Goal: Transaction & Acquisition: Obtain resource

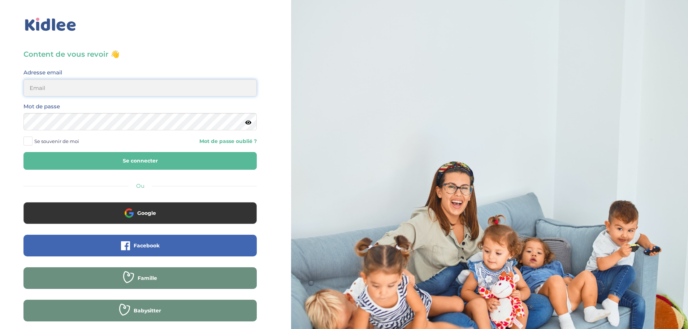
type input "wardiaber@hotmail.fr"
click at [129, 161] on button "Se connecter" at bounding box center [139, 161] width 233 height 18
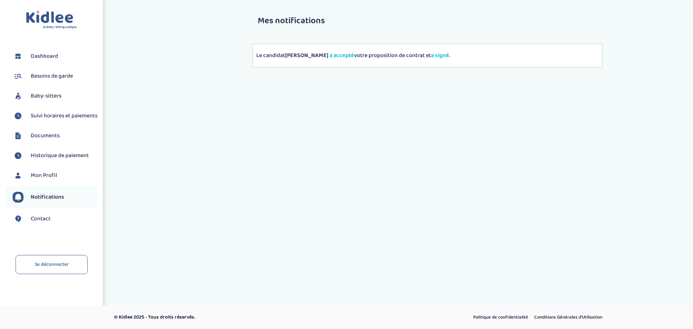
click at [53, 119] on span "Suivi horaires et paiements" at bounding box center [64, 116] width 67 height 9
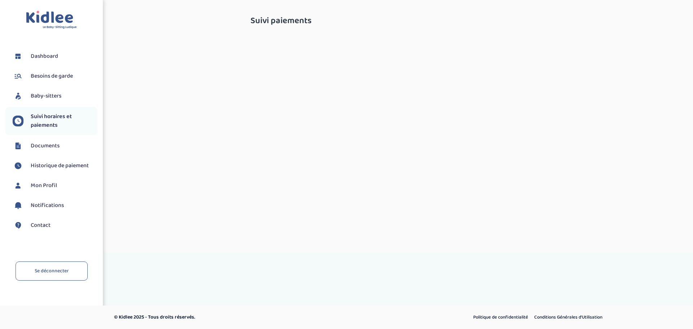
select select "janvier 2025"
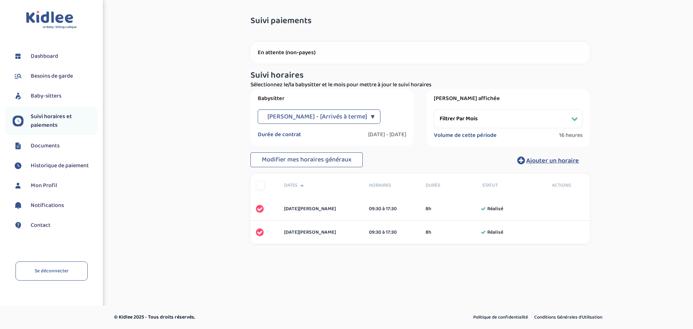
click at [368, 114] on div "Dahalani Moinachi - [Arrivés à terme] ▼" at bounding box center [319, 116] width 123 height 14
click at [480, 119] on select "Filtrer par mois janvier 2025 février 2025 mars 2025 avril 2025 mai 2025 juin 2…" at bounding box center [508, 118] width 149 height 19
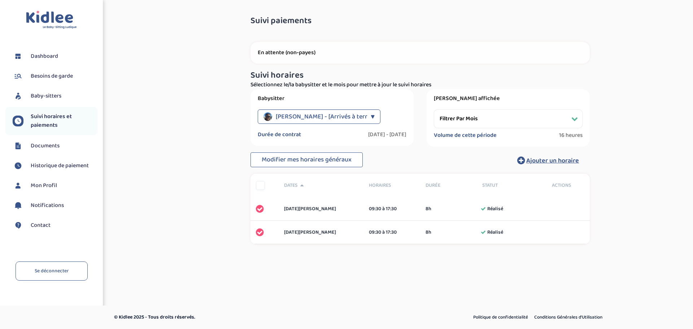
click at [642, 203] on div "Suivi paiements OWMEJVG2MnbYuo8H6Hz9oFem0GOiwDZNAaOVEWk8 En attente (non-payes)…" at bounding box center [420, 139] width 535 height 257
click at [62, 125] on span "Suivi horaires et paiements" at bounding box center [64, 120] width 67 height 17
select select "[DATE]"
click at [49, 53] on span "Dashboard" at bounding box center [44, 56] width 27 height 9
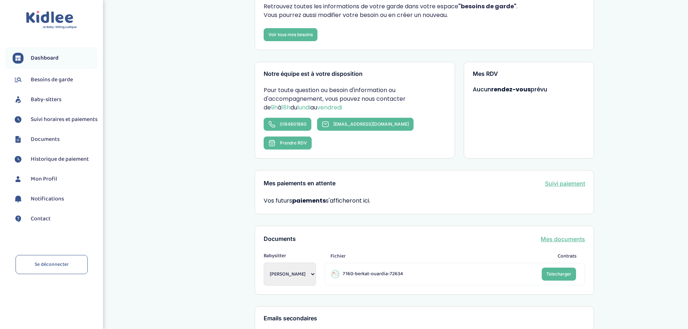
scroll to position [181, 0]
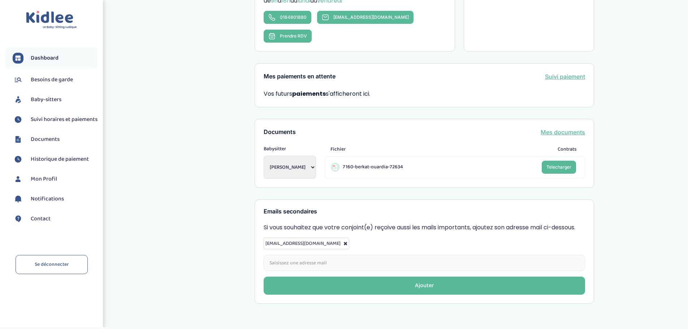
click at [56, 164] on span "Historique de paiement" at bounding box center [60, 159] width 58 height 9
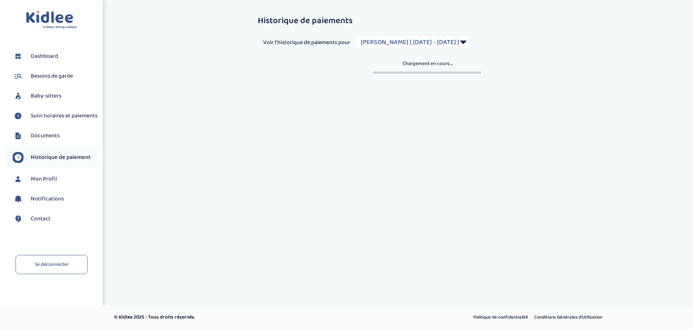
select select "1919"
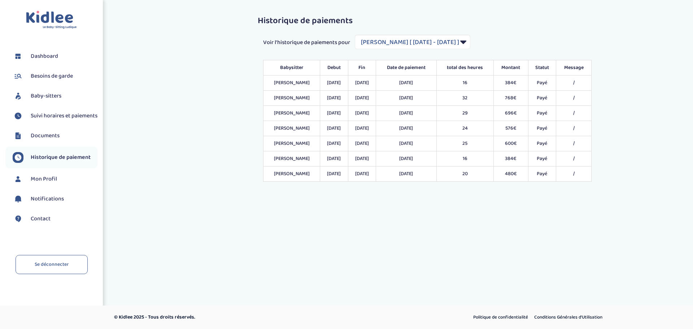
click at [52, 76] on span "Besoins de garde" at bounding box center [52, 76] width 42 height 9
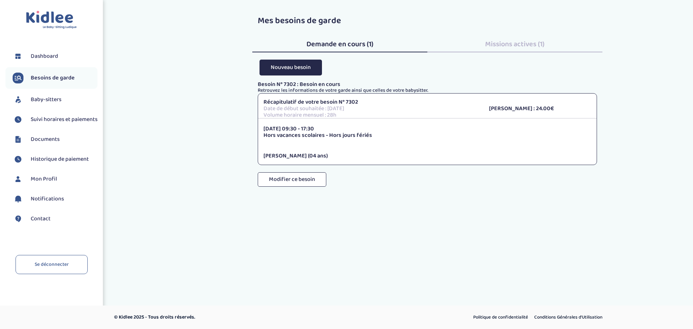
click at [541, 38] on div "Missions actives (1)" at bounding box center [515, 43] width 175 height 20
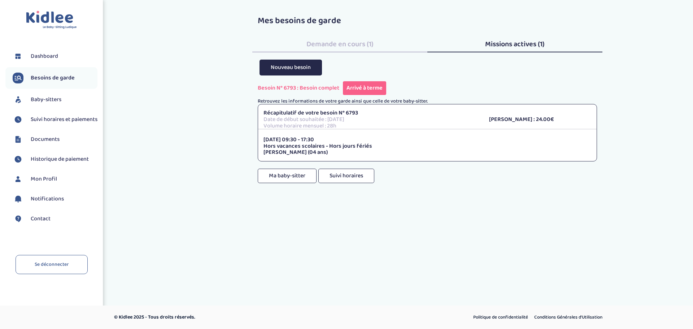
click at [341, 43] on span "Demande en cours (1)" at bounding box center [340, 44] width 67 height 12
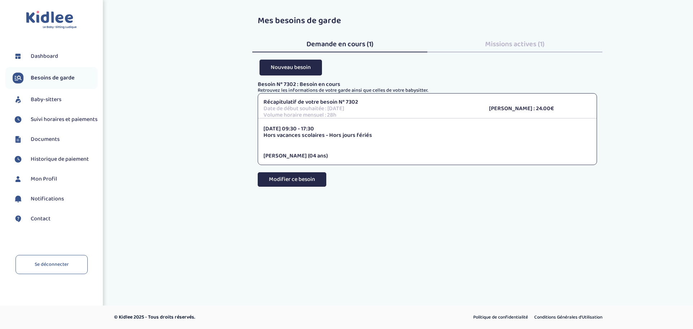
click at [300, 180] on button "Modifier ce besoin" at bounding box center [292, 179] width 69 height 14
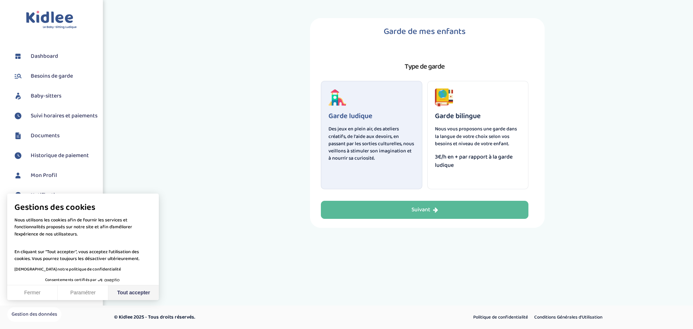
drag, startPoint x: 139, startPoint y: 297, endPoint x: 235, endPoint y: 271, distance: 99.9
click at [139, 297] on button "Tout accepter" at bounding box center [133, 292] width 51 height 15
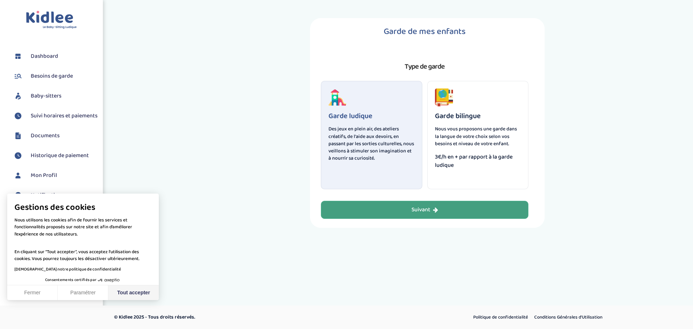
checkbox input "true"
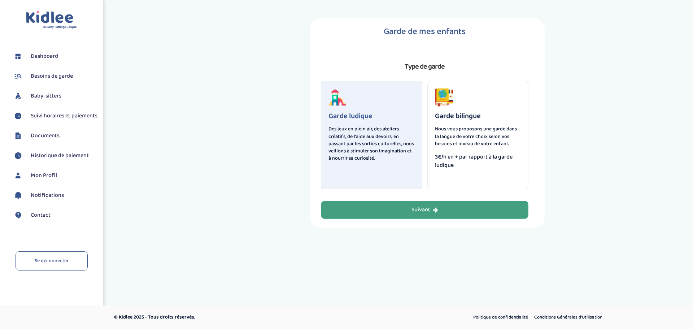
click at [458, 213] on button "Suivant" at bounding box center [425, 210] width 208 height 18
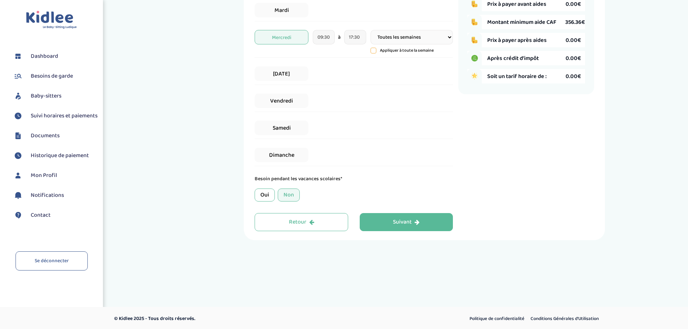
scroll to position [176, 0]
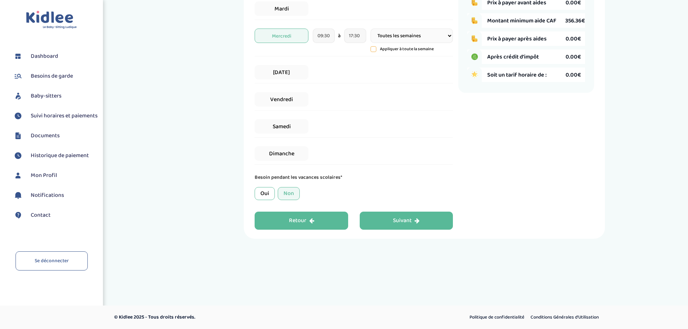
click at [289, 225] on button "Retour" at bounding box center [302, 221] width 94 height 18
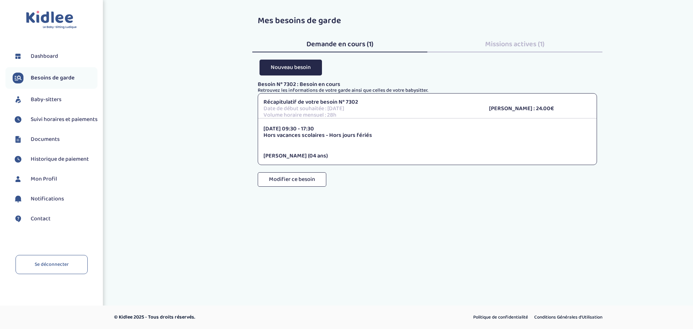
click at [514, 44] on span "Missions actives (1)" at bounding box center [515, 44] width 60 height 12
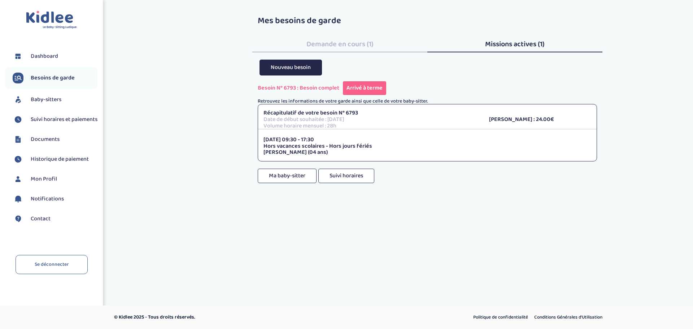
click at [337, 42] on span "Demande en cours (1)" at bounding box center [340, 44] width 67 height 12
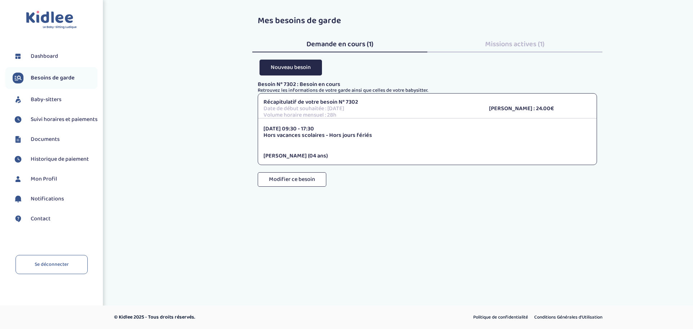
click at [525, 40] on span "Missions actives (1)" at bounding box center [515, 44] width 60 height 12
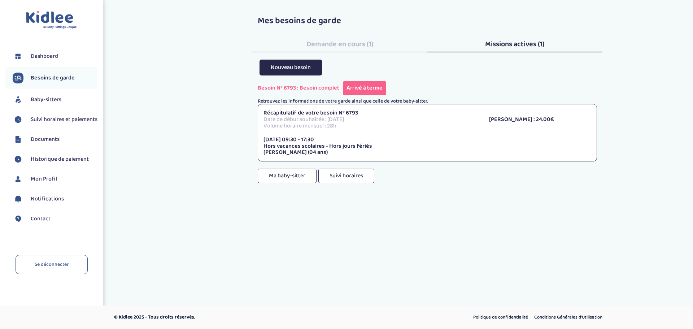
click at [344, 45] on span "Demande en cours (1)" at bounding box center [340, 44] width 67 height 12
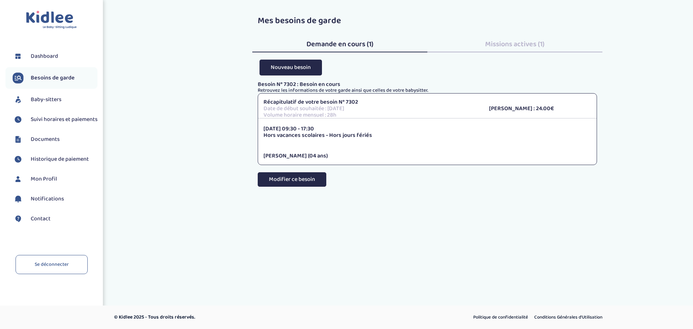
click at [298, 179] on button "Modifier ce besoin" at bounding box center [292, 179] width 69 height 14
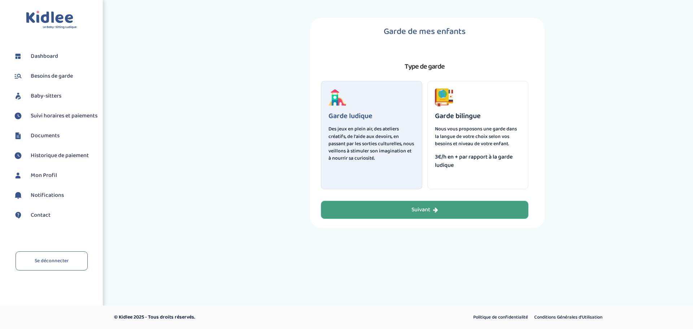
click at [469, 213] on button "Suivant" at bounding box center [425, 210] width 208 height 18
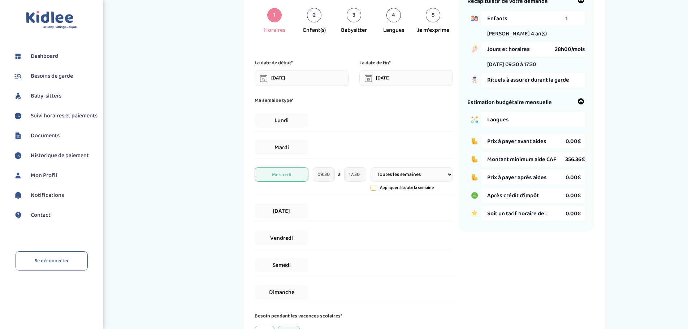
scroll to position [32, 0]
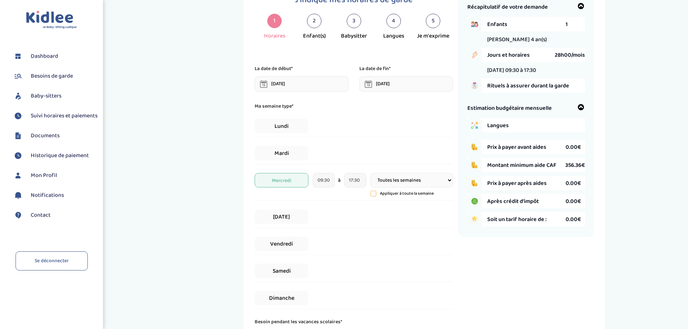
click at [580, 106] on icon at bounding box center [581, 107] width 7 height 7
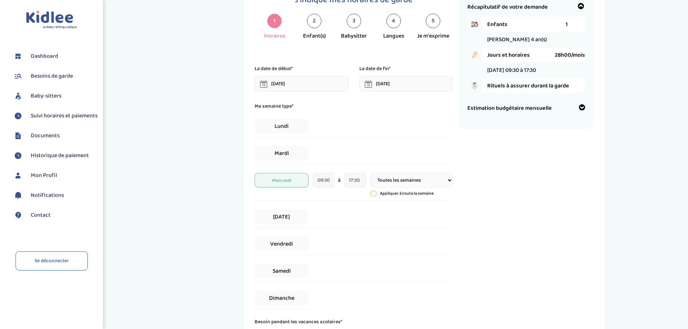
click at [580, 106] on icon at bounding box center [581, 107] width 7 height 7
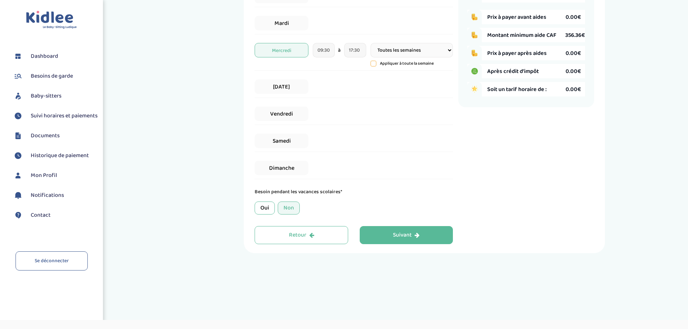
scroll to position [176, 0]
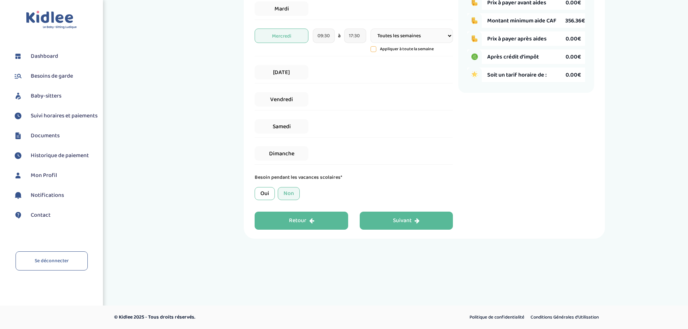
click at [316, 222] on button "Retour" at bounding box center [302, 221] width 94 height 18
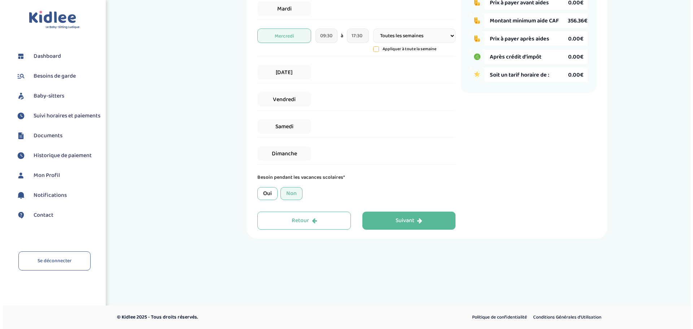
scroll to position [0, 0]
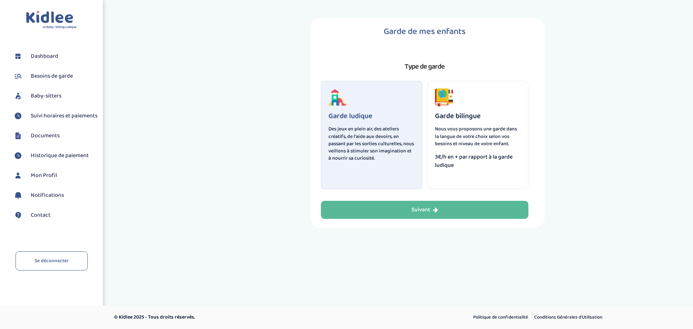
click at [50, 97] on span "Baby-sitters" at bounding box center [46, 96] width 31 height 9
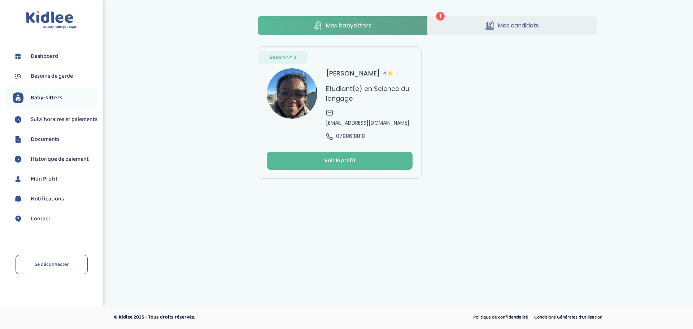
click at [439, 17] on span "1" at bounding box center [440, 16] width 9 height 9
click at [49, 58] on span "Dashboard" at bounding box center [44, 56] width 27 height 9
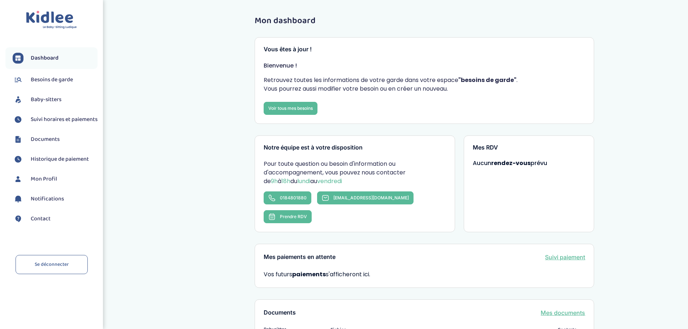
click at [518, 165] on strong "rendez-vous" at bounding box center [510, 163] width 39 height 8
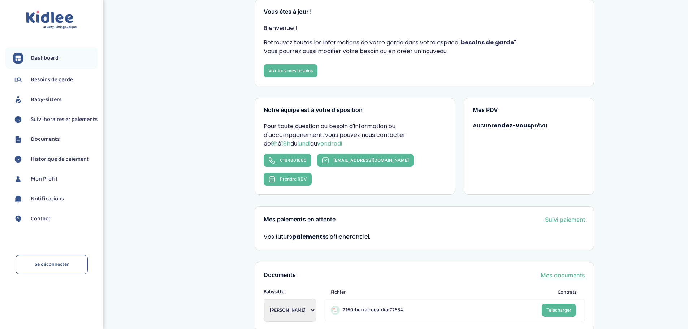
scroll to position [181, 0]
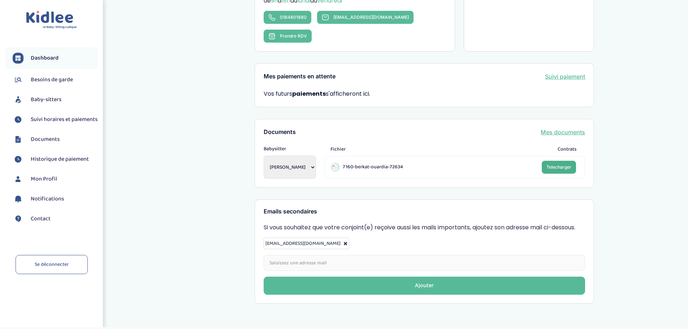
click at [570, 164] on span "Telecharger" at bounding box center [558, 166] width 25 height 5
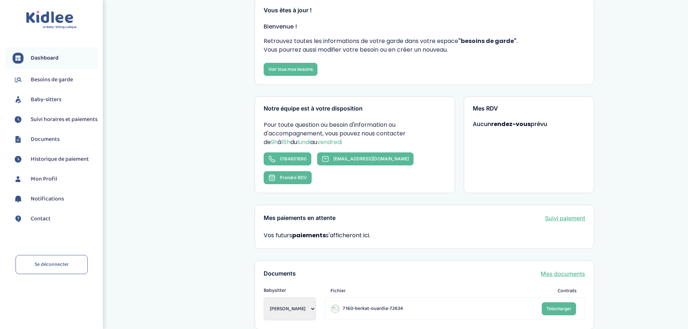
scroll to position [0, 0]
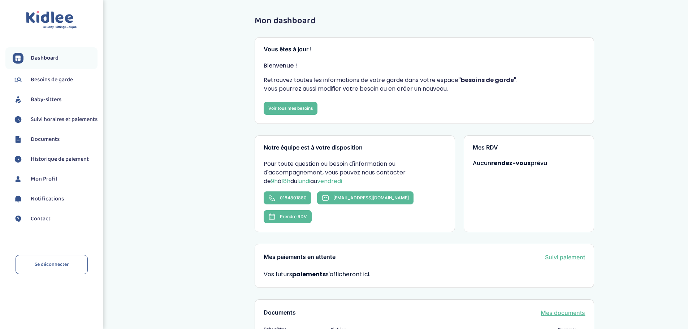
click at [51, 77] on span "Besoins de garde" at bounding box center [52, 79] width 42 height 9
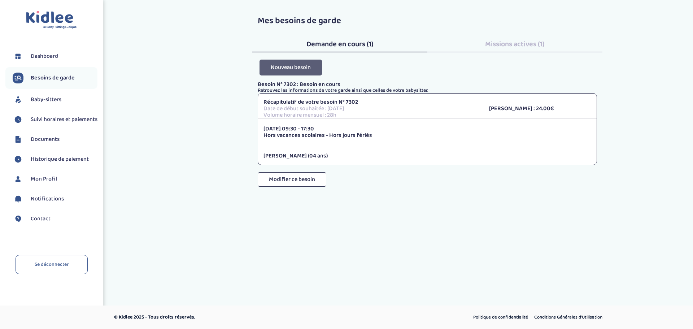
click at [298, 67] on button "Nouveau besoin" at bounding box center [291, 68] width 62 height 16
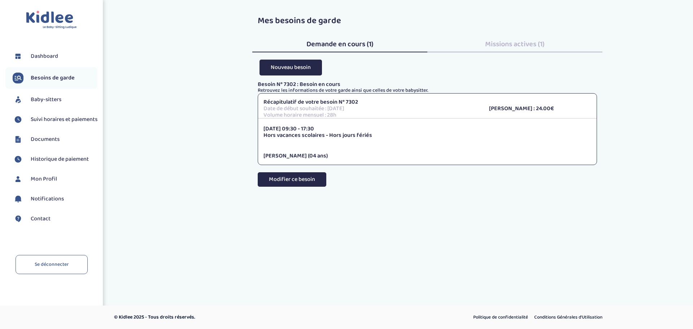
click at [285, 183] on button "Modifier ce besoin" at bounding box center [292, 179] width 69 height 14
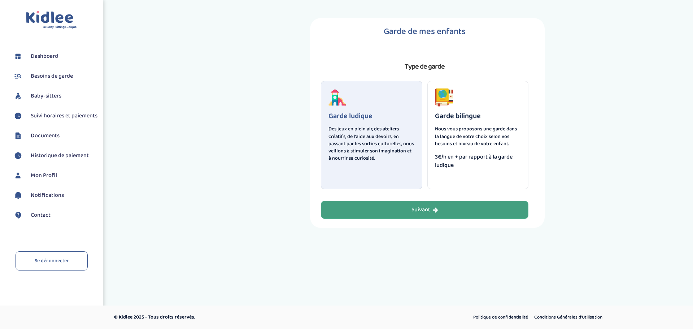
click at [414, 212] on div "Suivant" at bounding box center [425, 210] width 27 height 8
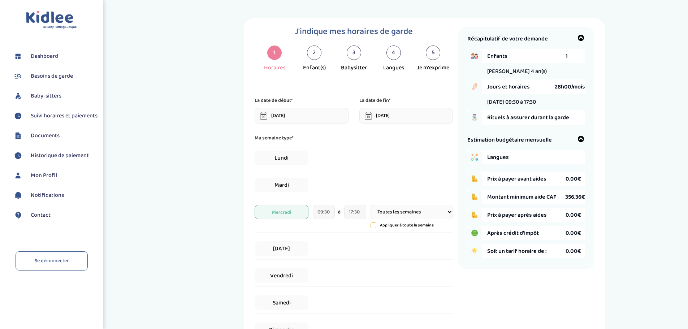
click at [368, 114] on icon at bounding box center [368, 114] width 5 height 1
click at [261, 115] on icon at bounding box center [263, 115] width 7 height 7
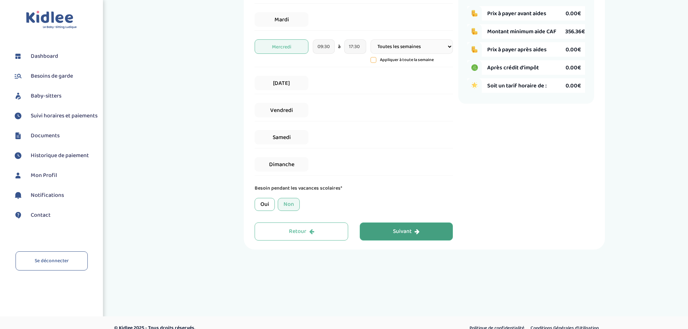
scroll to position [176, 0]
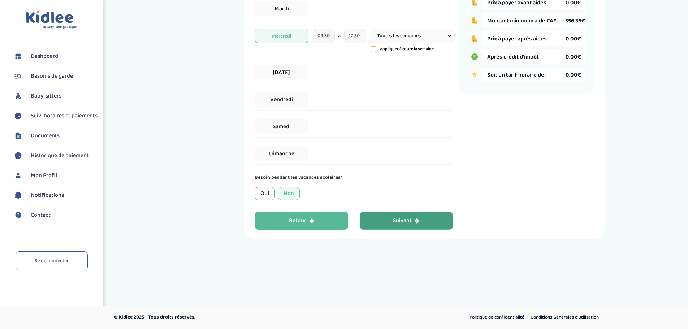
click at [297, 219] on div "Retour" at bounding box center [301, 221] width 25 height 8
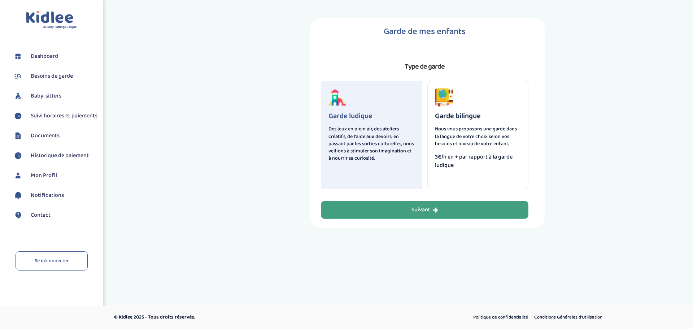
click at [43, 120] on span "Suivi horaires et paiements" at bounding box center [64, 116] width 67 height 9
click at [43, 145] on li "Documents" at bounding box center [51, 136] width 92 height 18
click at [43, 140] on span "Documents" at bounding box center [45, 135] width 29 height 9
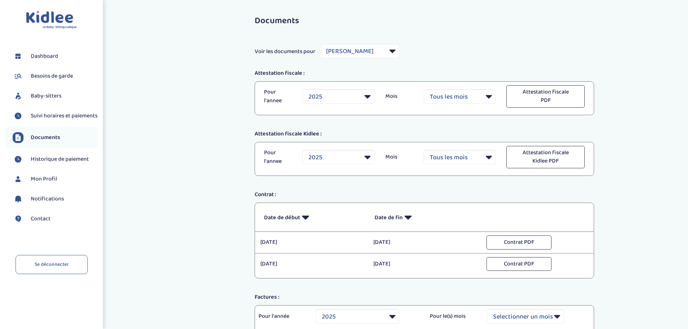
select select "39026"
select select "2025"
click at [60, 164] on span "Historique de paiement" at bounding box center [60, 159] width 58 height 9
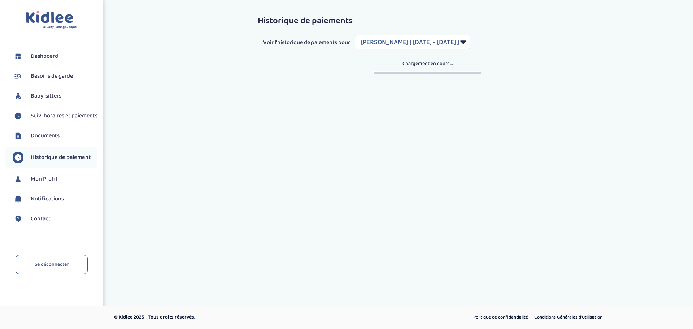
select select "1919"
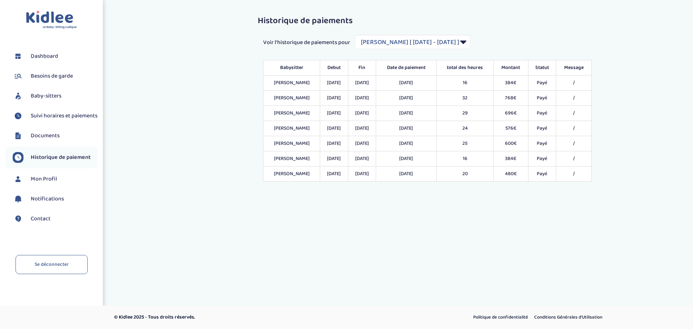
click at [49, 183] on span "Mon Profil" at bounding box center [44, 179] width 26 height 9
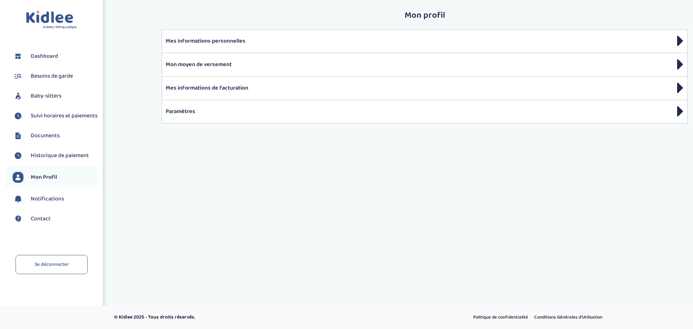
click at [43, 203] on span "Notifications" at bounding box center [47, 199] width 33 height 9
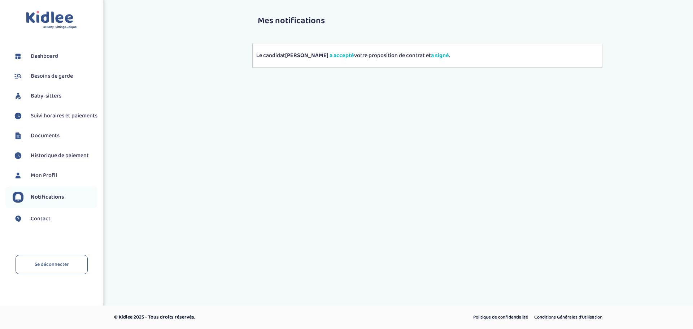
click at [46, 55] on span "Dashboard" at bounding box center [44, 56] width 27 height 9
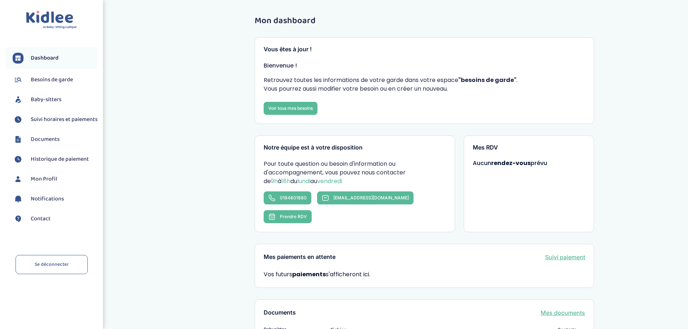
click at [43, 76] on span "Besoins de garde" at bounding box center [52, 79] width 42 height 9
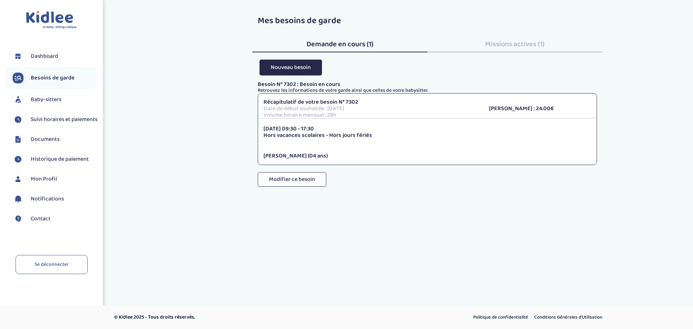
click at [52, 57] on span "Dashboard" at bounding box center [44, 56] width 27 height 9
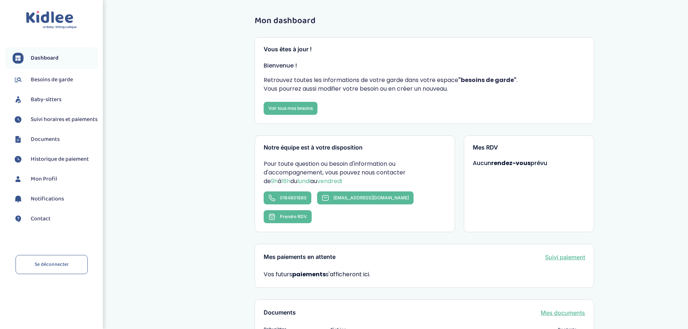
click at [55, 80] on span "Besoins de garde" at bounding box center [52, 79] width 42 height 9
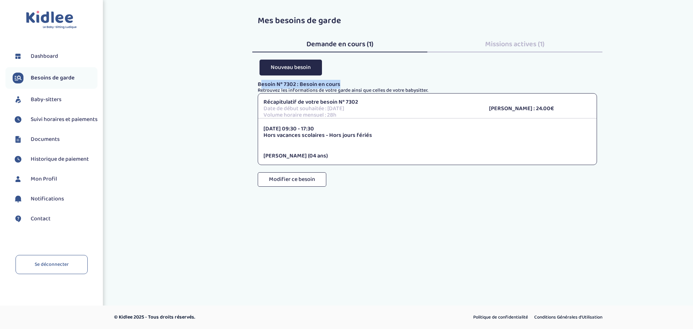
drag, startPoint x: 262, startPoint y: 85, endPoint x: 346, endPoint y: 86, distance: 83.8
click at [346, 86] on p "Besoin N° 7302 : Besoin en cours" at bounding box center [427, 84] width 339 height 7
drag, startPoint x: 333, startPoint y: 105, endPoint x: 369, endPoint y: 105, distance: 36.8
click at [369, 105] on p "Date de début souhaitée : 25 août 2025" at bounding box center [371, 108] width 215 height 7
drag, startPoint x: 262, startPoint y: 112, endPoint x: 364, endPoint y: 114, distance: 101.9
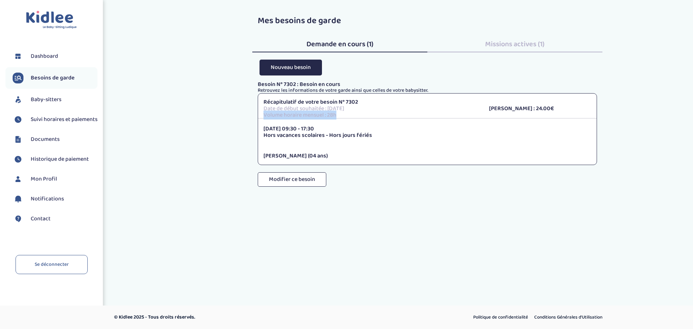
click at [364, 114] on div "Récapitulatif de votre besoin N° 7302 Date de début souhaitée : 25 août 2025 Vo…" at bounding box center [371, 108] width 226 height 19
click at [216, 113] on div "Mes besoins de garde Demande en cours (1) Missions actives (1) Nouveau besoin B…" at bounding box center [428, 104] width 532 height 187
click at [46, 55] on span "Dashboard" at bounding box center [44, 56] width 27 height 9
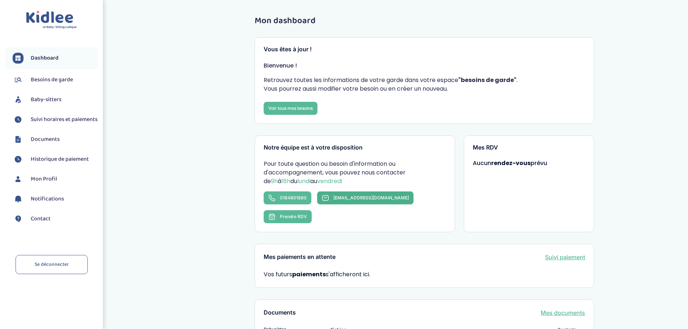
click at [347, 199] on span "contact@kidlee.fr" at bounding box center [370, 197] width 75 height 5
click at [571, 270] on div "Vos futurs paiements s'afficheront ici." at bounding box center [424, 274] width 321 height 9
click at [44, 203] on span "Notifications" at bounding box center [47, 199] width 33 height 9
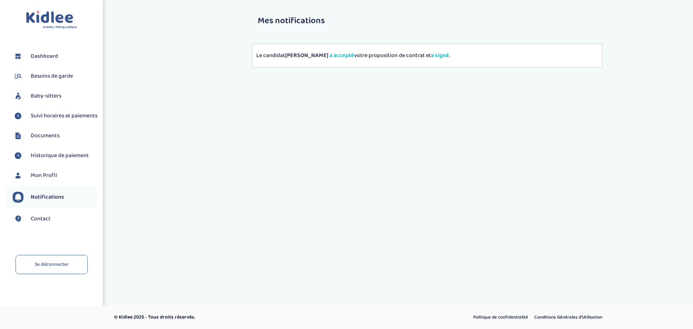
click at [53, 140] on span "Documents" at bounding box center [45, 135] width 29 height 9
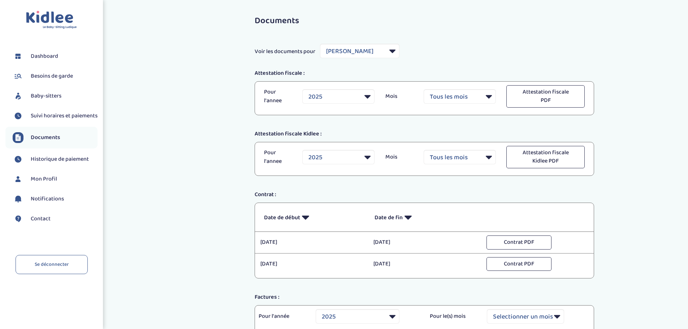
select select "39026"
select select "2025"
click at [44, 56] on span "Dashboard" at bounding box center [44, 56] width 27 height 9
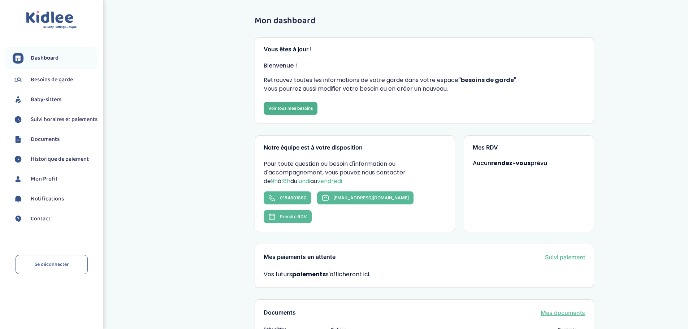
click at [294, 109] on link "Voir tous mes besoins" at bounding box center [291, 108] width 54 height 13
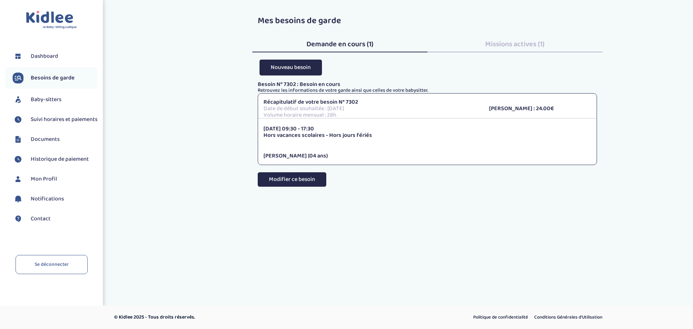
click at [301, 182] on button "Modifier ce besoin" at bounding box center [292, 179] width 69 height 14
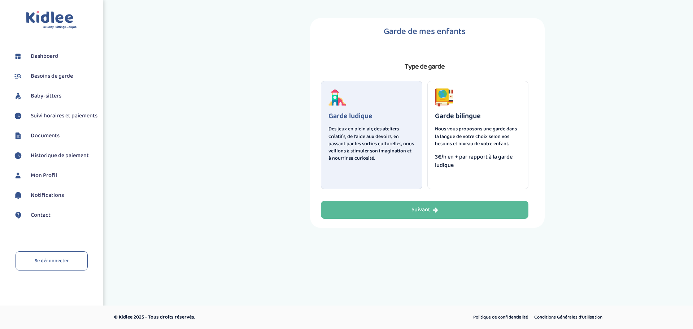
click at [458, 156] on span "3€/h en + par rapport à la garde ludique" at bounding box center [478, 161] width 86 height 17
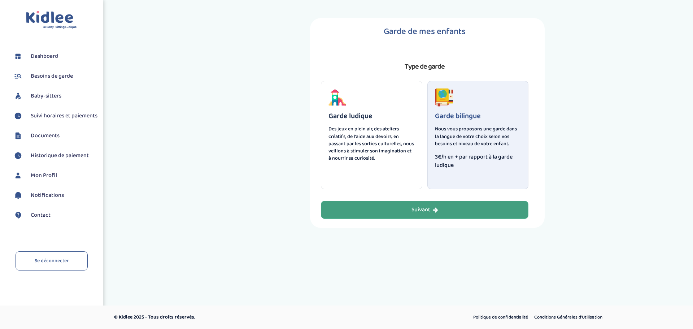
click at [465, 209] on button "Suivant" at bounding box center [425, 210] width 208 height 18
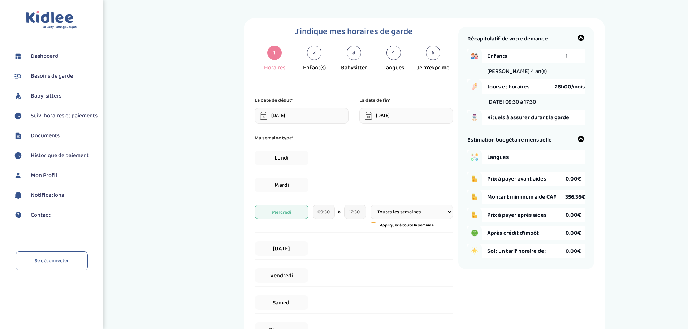
click at [518, 158] on span "Langues" at bounding box center [526, 157] width 78 height 9
click at [589, 157] on div "Récapitulatif de votre demande Enfants 1 Nolan 4 an(s) Jours et horaires 28h00/…" at bounding box center [526, 148] width 136 height 242
drag, startPoint x: 566, startPoint y: 181, endPoint x: 588, endPoint y: 183, distance: 22.8
click at [588, 183] on div "Récapitulatif de votre demande Enfants 1 Nolan 4 an(s) Jours et horaires 28h00/…" at bounding box center [526, 148] width 136 height 242
drag, startPoint x: 501, startPoint y: 200, endPoint x: 574, endPoint y: 199, distance: 73.0
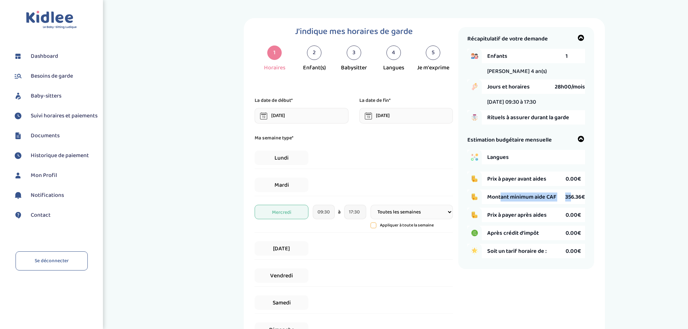
click at [574, 200] on div "Montant minimum aide CAF 356.36€" at bounding box center [536, 197] width 98 height 14
drag, startPoint x: 504, startPoint y: 210, endPoint x: 571, endPoint y: 210, distance: 66.5
click at [571, 210] on div "Prix à payer après aides 0.00€" at bounding box center [536, 215] width 98 height 14
drag, startPoint x: 545, startPoint y: 228, endPoint x: 553, endPoint y: 226, distance: 7.8
click at [553, 226] on div "Après crédit d’impôt 0.00€" at bounding box center [536, 233] width 98 height 14
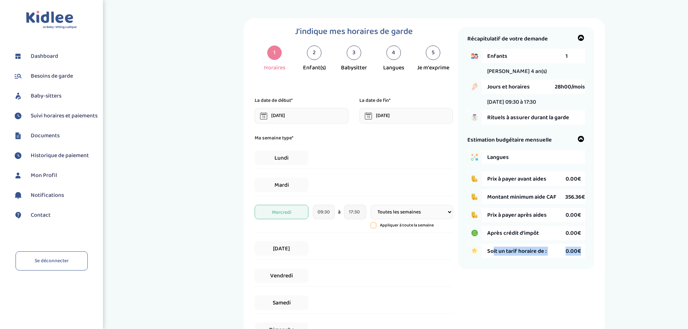
drag, startPoint x: 493, startPoint y: 248, endPoint x: 580, endPoint y: 244, distance: 86.8
click at [580, 244] on div "Soit un tarif horaire de : 0.00€" at bounding box center [536, 251] width 98 height 14
click at [520, 155] on span "Langues" at bounding box center [526, 157] width 78 height 9
click at [577, 138] on div "Estimation budgétaire mensuelle" at bounding box center [526, 139] width 118 height 9
click at [582, 135] on icon at bounding box center [581, 138] width 7 height 7
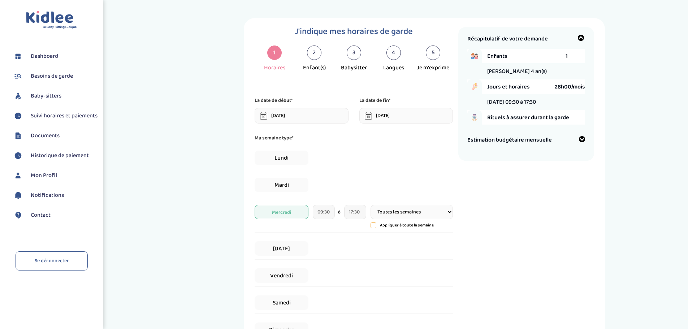
click at [582, 135] on icon at bounding box center [581, 138] width 7 height 7
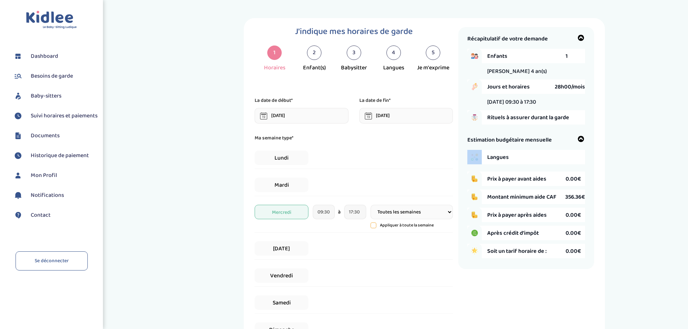
click at [581, 136] on icon at bounding box center [581, 138] width 7 height 7
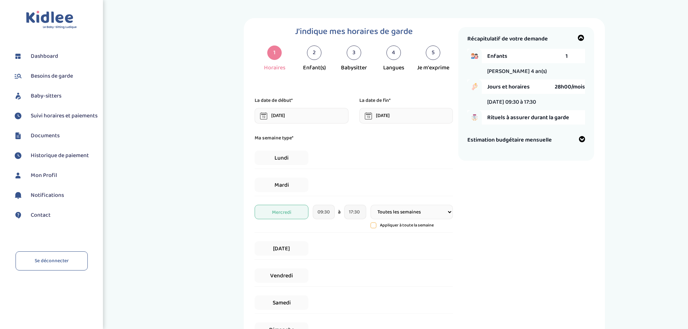
click at [581, 136] on icon at bounding box center [581, 138] width 7 height 7
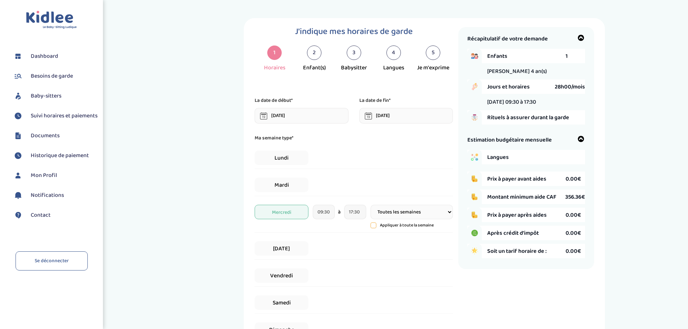
click at [502, 234] on span "Après crédit d’impôt" at bounding box center [526, 233] width 78 height 9
click at [380, 212] on select "Toutes les semaines Toutes les 2 semaines Tous les mois" at bounding box center [412, 212] width 82 height 14
click at [665, 267] on div "J'indique mes horaires de garde 1 Horaires 2 Enfant(s) 3 Babysitter 4 Langues 5…" at bounding box center [424, 216] width 516 height 397
drag, startPoint x: 568, startPoint y: 198, endPoint x: 580, endPoint y: 197, distance: 11.6
click at [580, 197] on span "356.36€" at bounding box center [575, 196] width 20 height 9
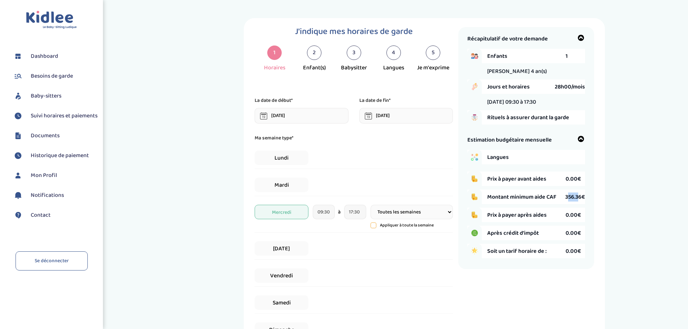
click at [64, 200] on span "Notifications" at bounding box center [47, 195] width 33 height 9
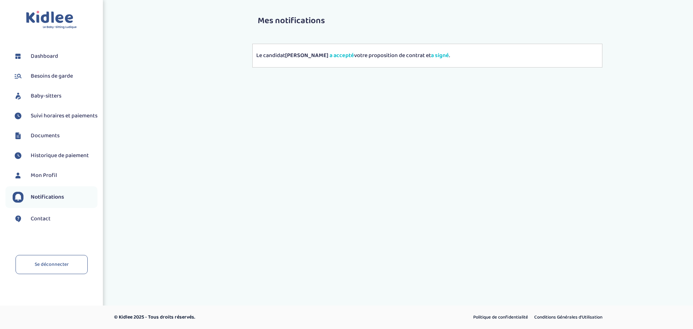
click at [54, 180] on span "Mon Profil" at bounding box center [44, 175] width 26 height 9
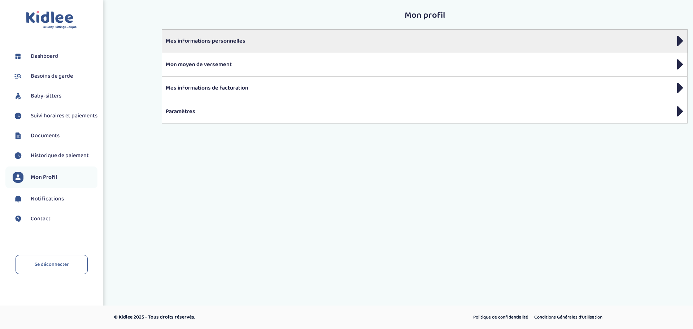
click at [225, 39] on p "Mes informations personnelles" at bounding box center [425, 41] width 518 height 9
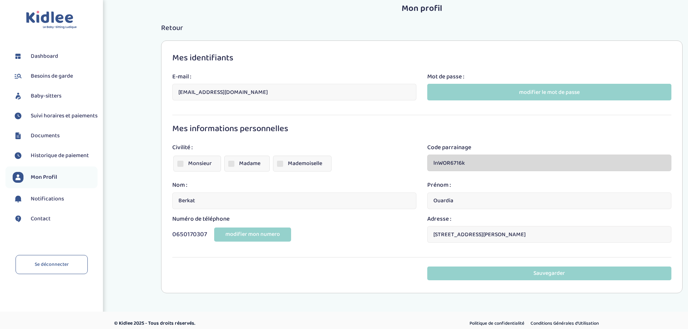
scroll to position [13, 0]
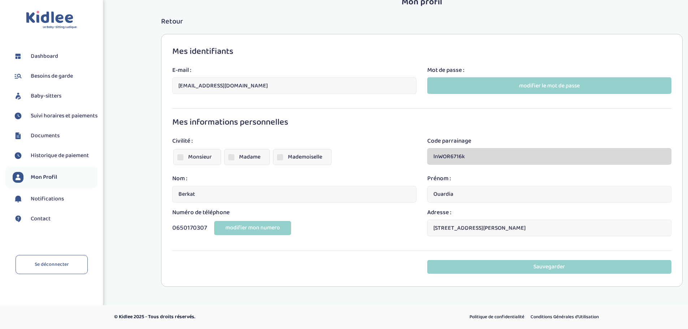
click at [45, 58] on span "Dashboard" at bounding box center [44, 56] width 27 height 9
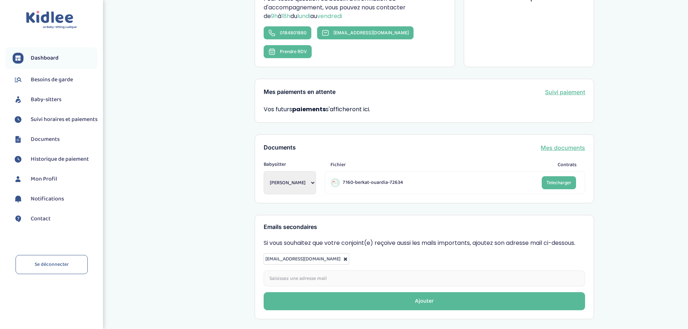
scroll to position [183, 0]
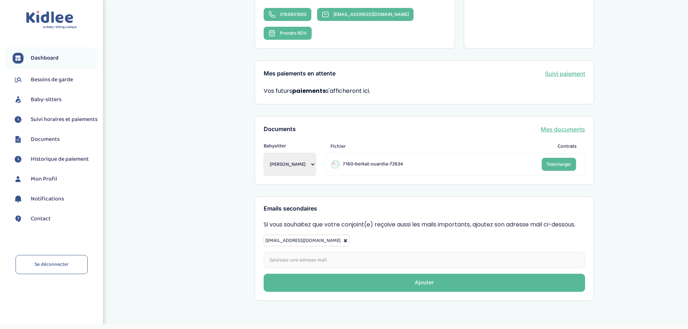
click at [50, 99] on span "Baby-sitters" at bounding box center [46, 99] width 31 height 9
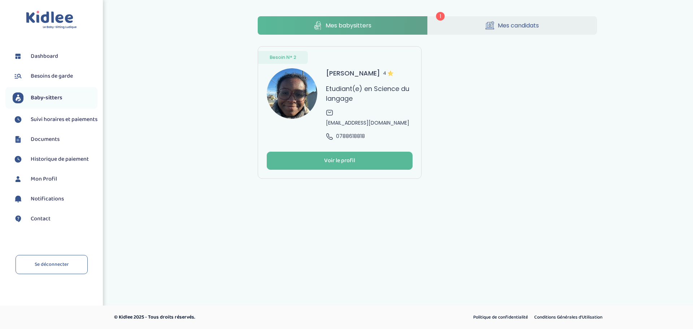
click at [47, 82] on li "Besoins de garde" at bounding box center [51, 76] width 92 height 18
click at [441, 16] on span "1" at bounding box center [440, 16] width 9 height 9
click at [491, 21] on icon at bounding box center [490, 25] width 9 height 9
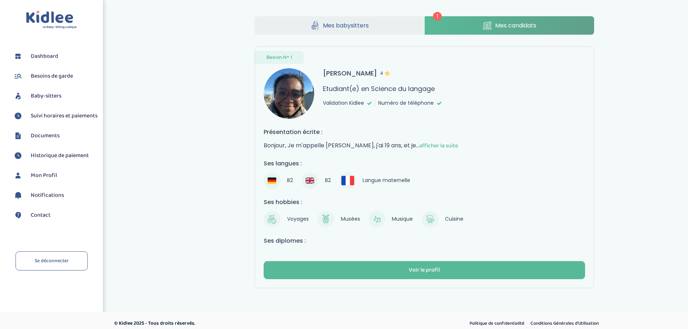
click at [457, 146] on span "afficher la suite" at bounding box center [438, 145] width 39 height 9
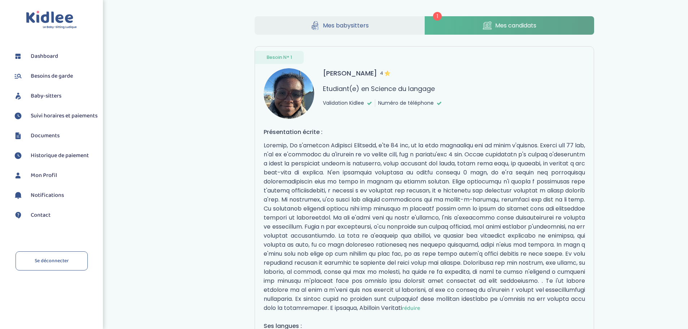
click at [334, 24] on span "Mes babysitters" at bounding box center [346, 25] width 46 height 9
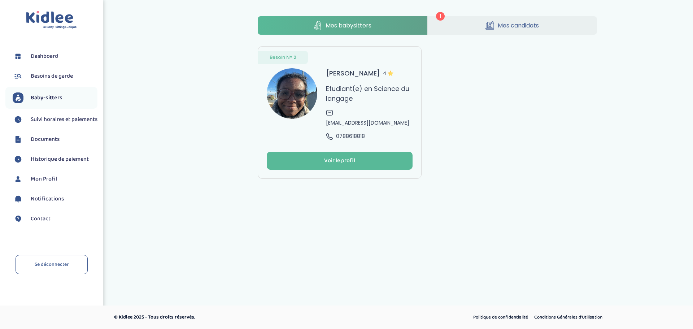
click at [45, 144] on span "Documents" at bounding box center [45, 139] width 29 height 9
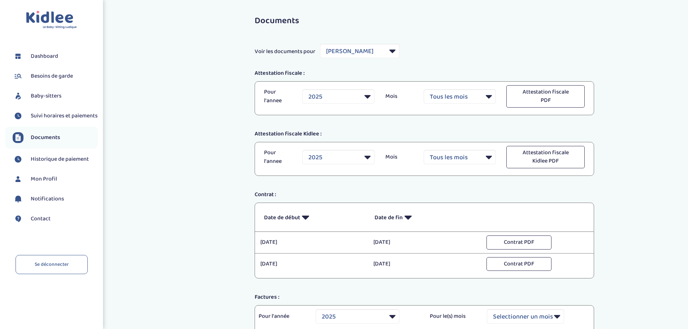
select select "39026"
select select "2025"
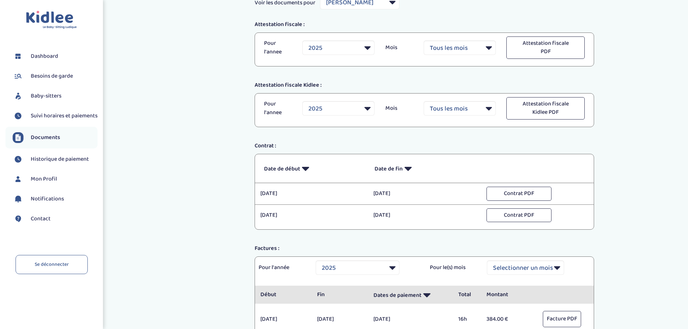
scroll to position [36, 0]
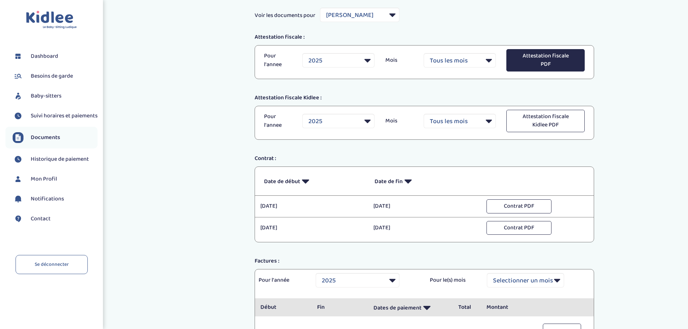
click at [557, 60] on button "Attestation fiscale PDF" at bounding box center [545, 60] width 78 height 22
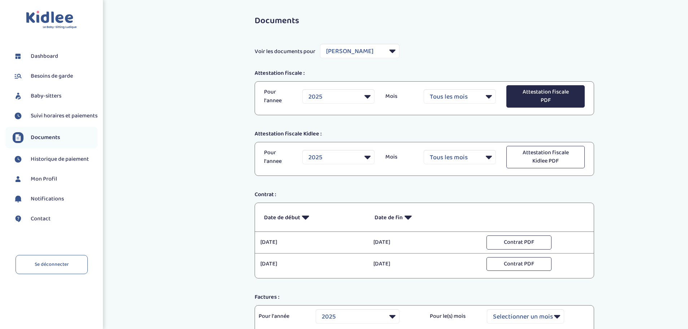
click at [542, 91] on button "Attestation fiscale PDF" at bounding box center [545, 96] width 78 height 22
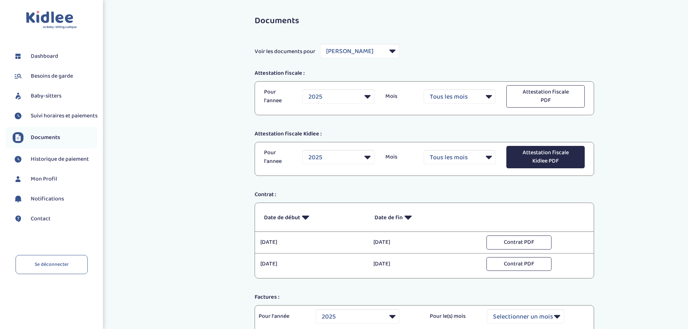
click at [561, 156] on button "Attestation fiscale Kidlee PDF" at bounding box center [545, 157] width 78 height 22
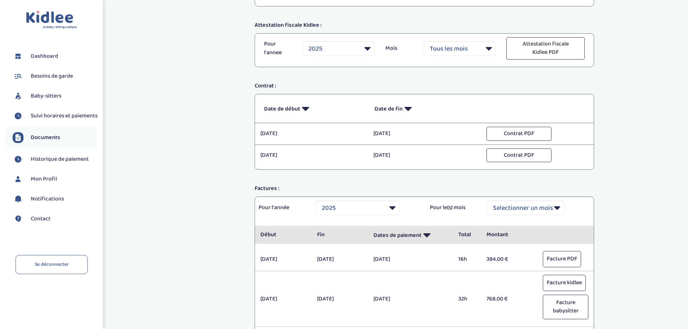
scroll to position [108, 0]
click at [538, 157] on button "Contrat PDF" at bounding box center [518, 156] width 65 height 14
click at [525, 134] on button "Contrat PDF" at bounding box center [518, 134] width 65 height 14
click at [523, 156] on button "Contrat PDF" at bounding box center [518, 156] width 65 height 14
click at [535, 157] on button "Contrat PDF" at bounding box center [518, 156] width 65 height 14
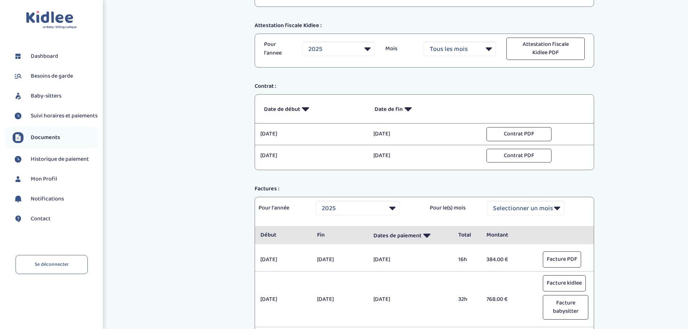
drag, startPoint x: 266, startPoint y: 133, endPoint x: 415, endPoint y: 126, distance: 149.0
click at [412, 126] on div "Date de début Début Date de fin Fin mercredi 22 janvier 2025 22/01/2025 mercred…" at bounding box center [424, 132] width 339 height 76
click at [522, 131] on button "Contrat PDF" at bounding box center [518, 134] width 65 height 14
click at [513, 156] on button "Contrat PDF" at bounding box center [518, 156] width 65 height 14
click at [652, 109] on div "Documents Voir les documents pour Filtrer par Baby-sitter Dahalani Moinachi Att…" at bounding box center [424, 263] width 527 height 722
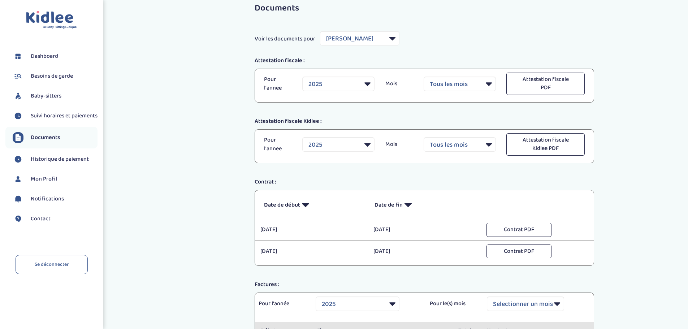
scroll to position [0, 0]
